Goal: Transaction & Acquisition: Purchase product/service

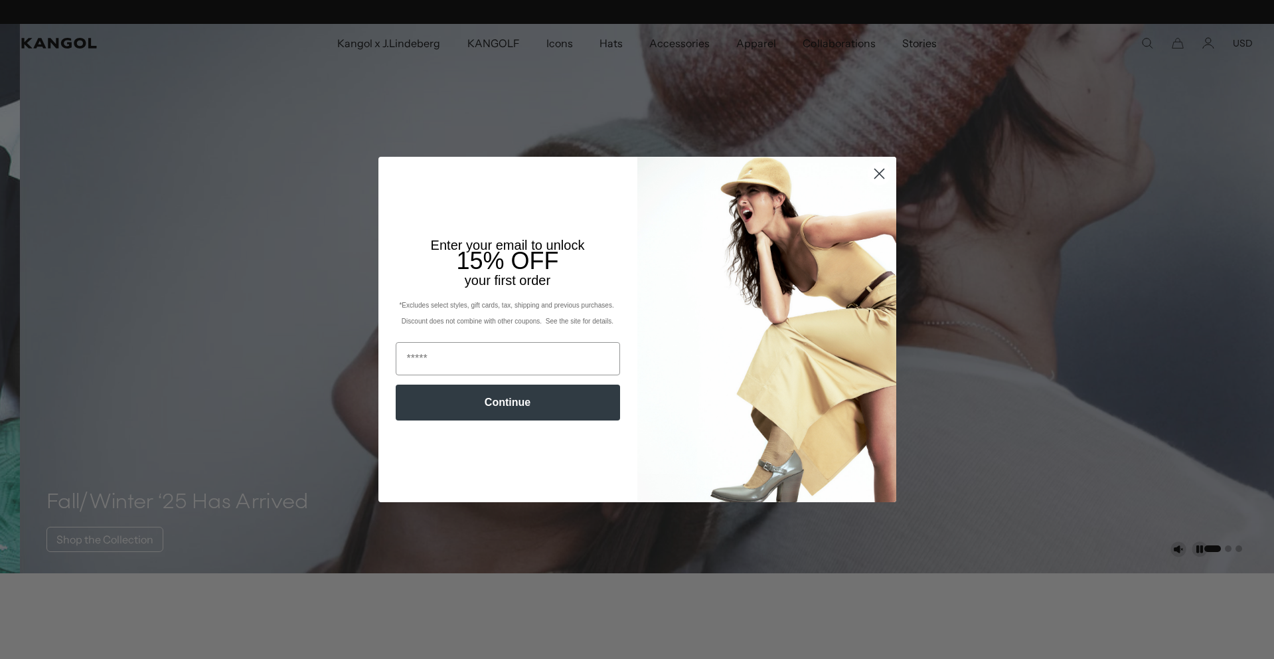
scroll to position [0, 274]
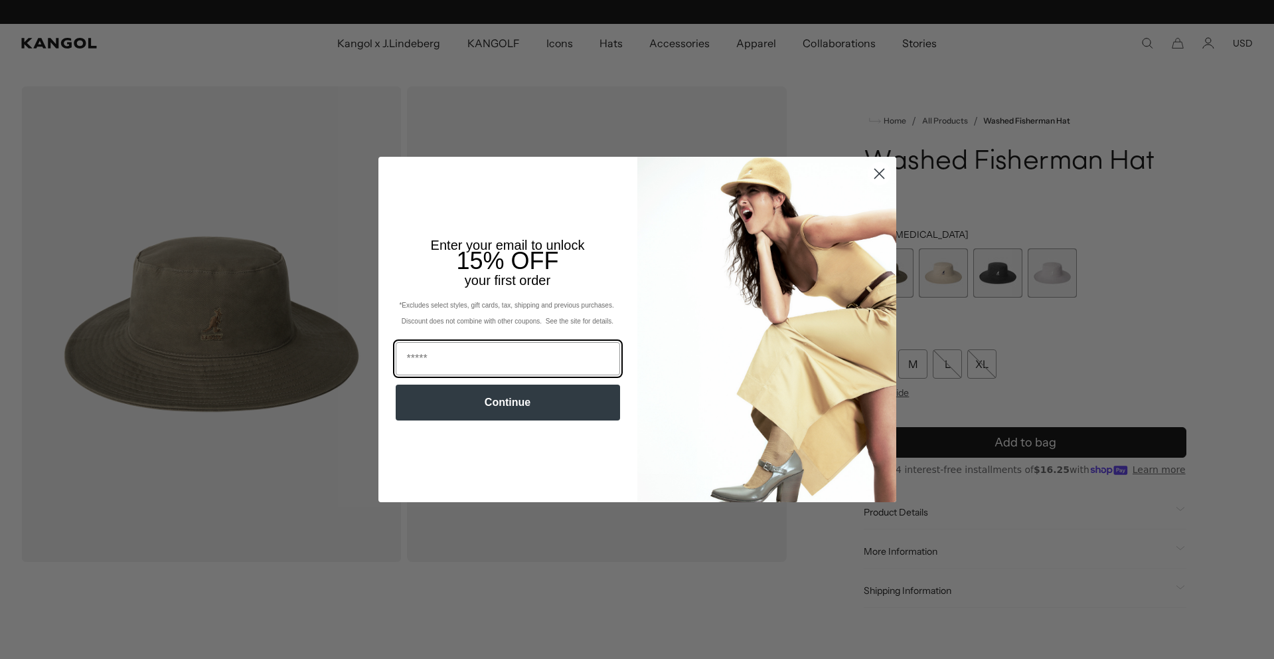
scroll to position [0, 274]
